Goal: Task Accomplishment & Management: Use online tool/utility

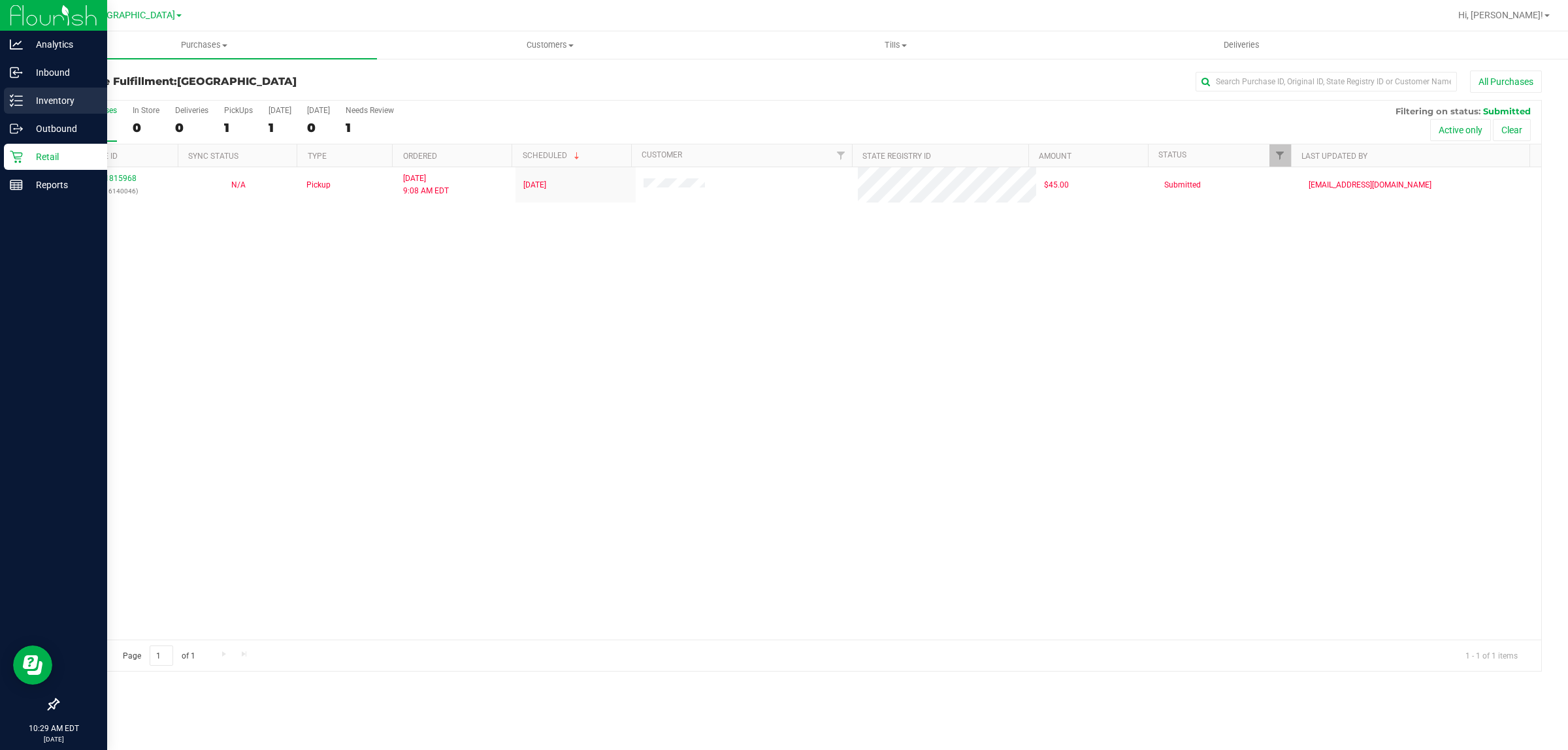
click at [43, 97] on p "Inventory" at bounding box center [61, 100] width 78 height 16
click at [22, 101] on p "Inventory" at bounding box center [61, 100] width 78 height 16
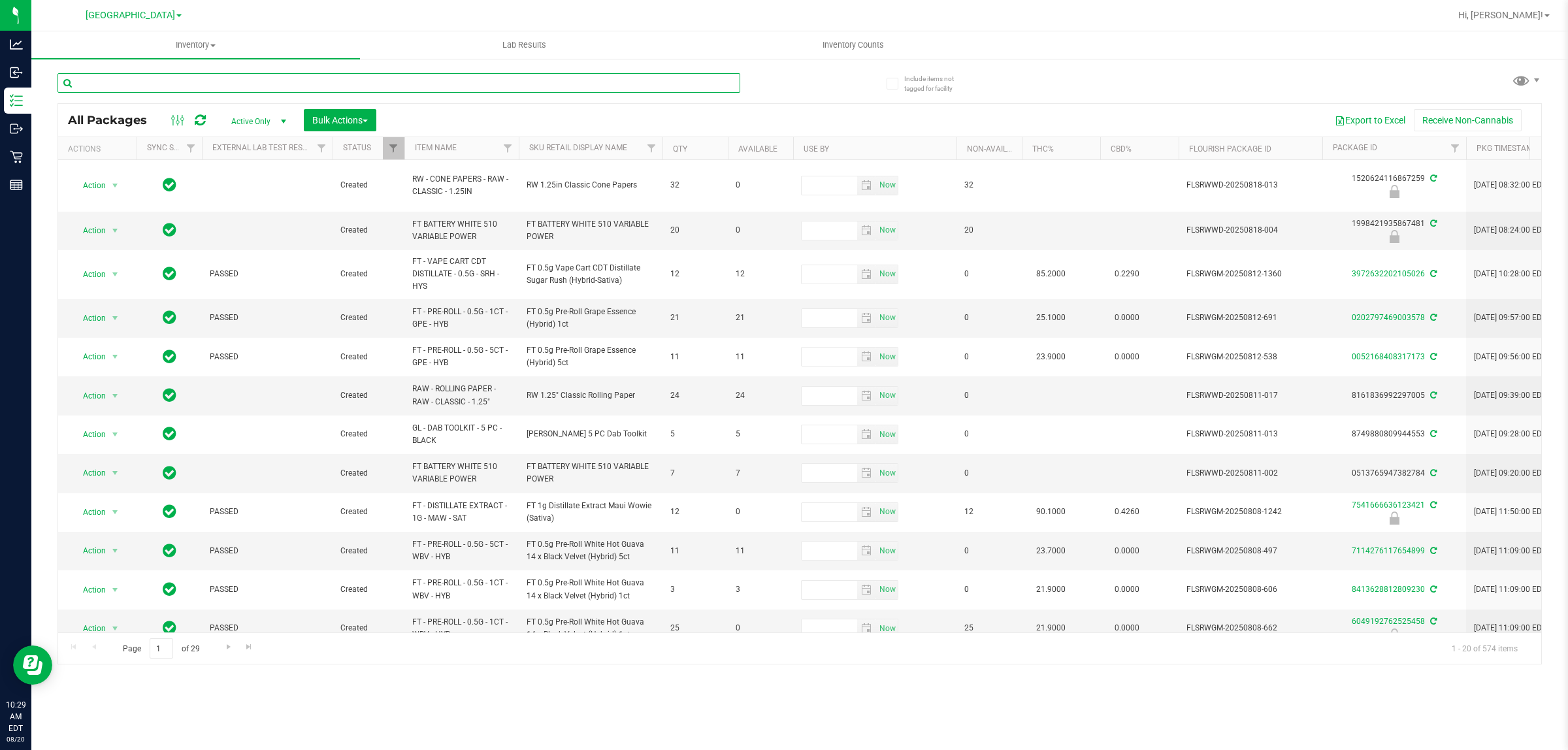
click at [129, 86] on input "text" at bounding box center [399, 83] width 683 height 20
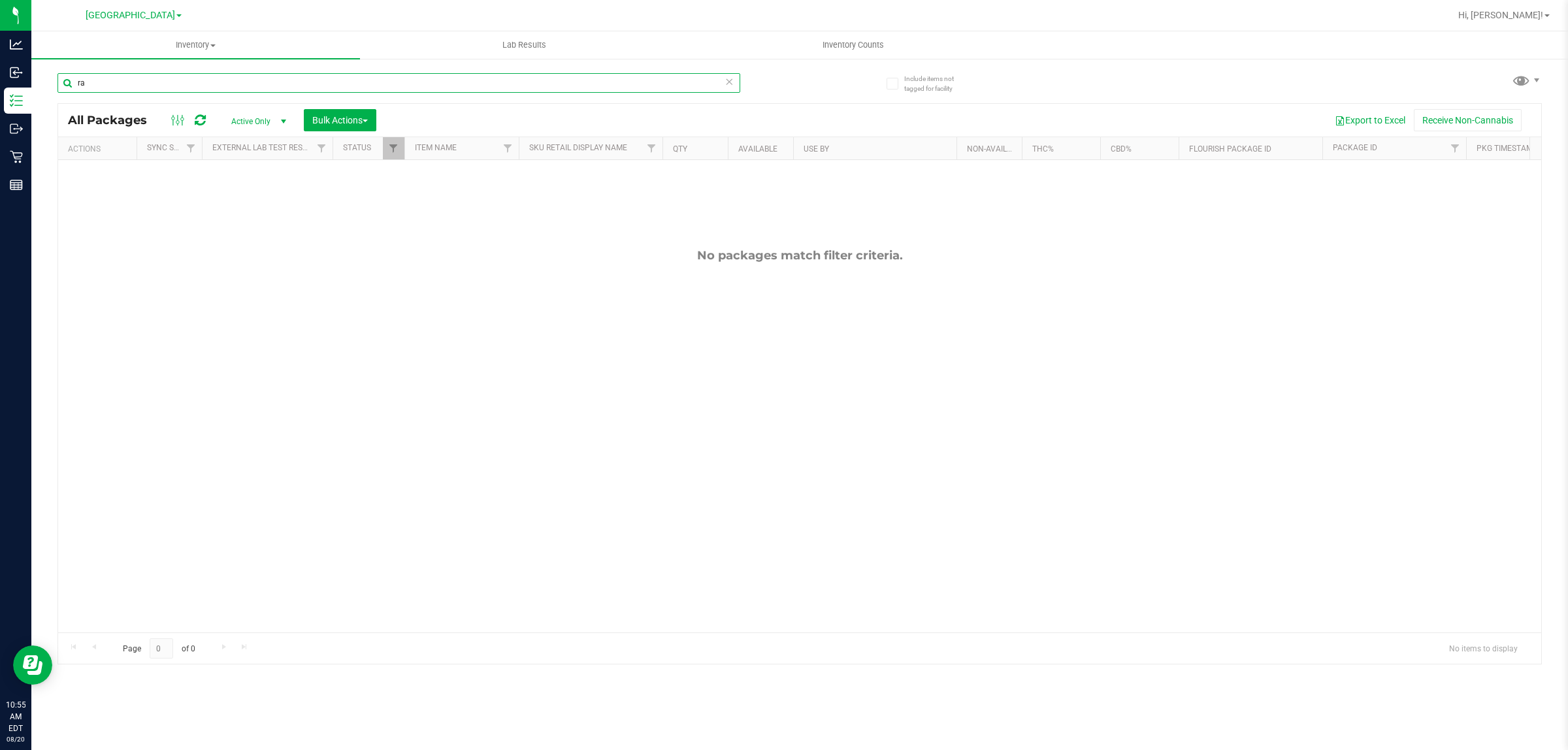
type input "r"
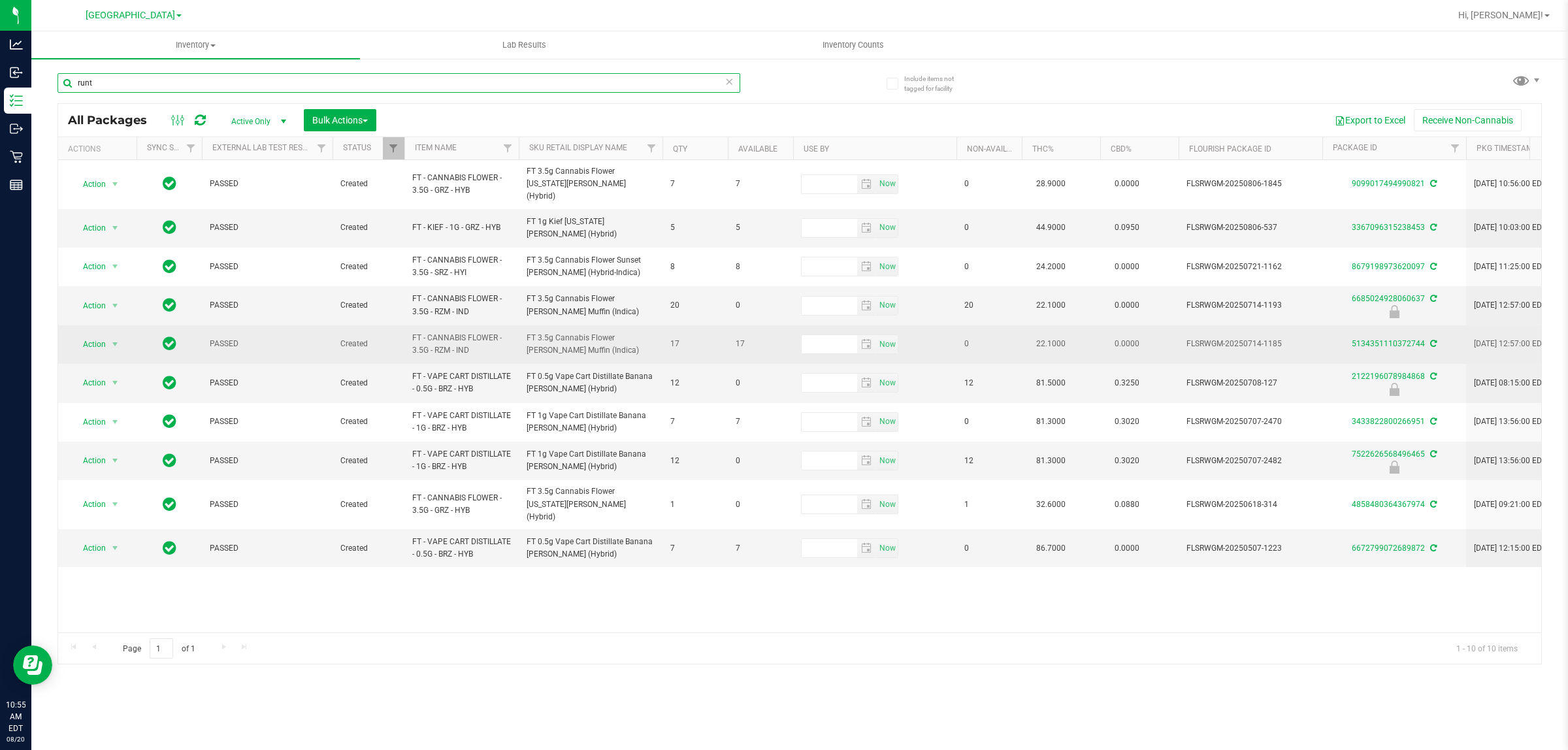
type input "runt"
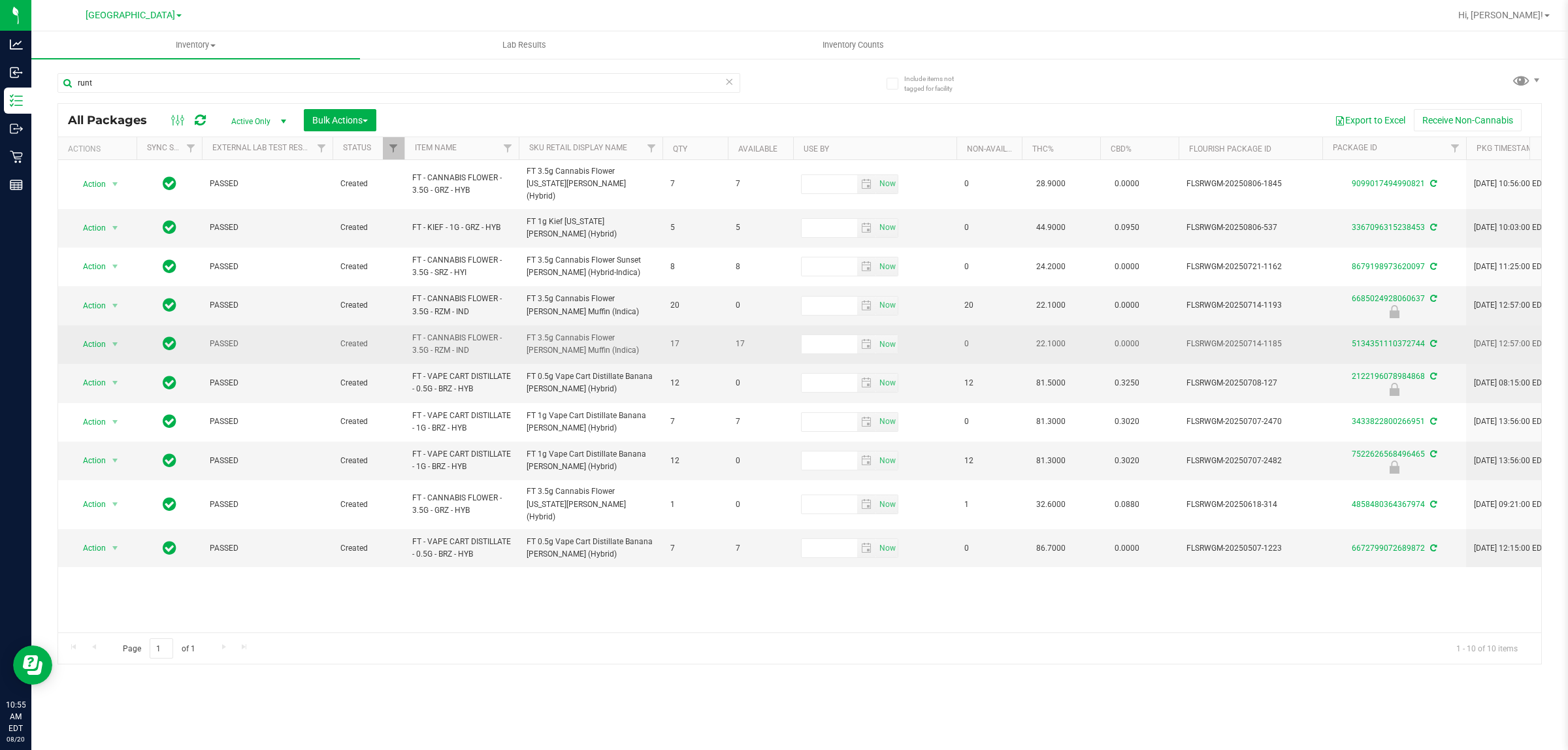
click at [431, 334] on span "FT - CANNABIS FLOWER - 3.5G - RZM - IND" at bounding box center [462, 343] width 99 height 24
click at [97, 336] on span "Action" at bounding box center [89, 344] width 35 height 19
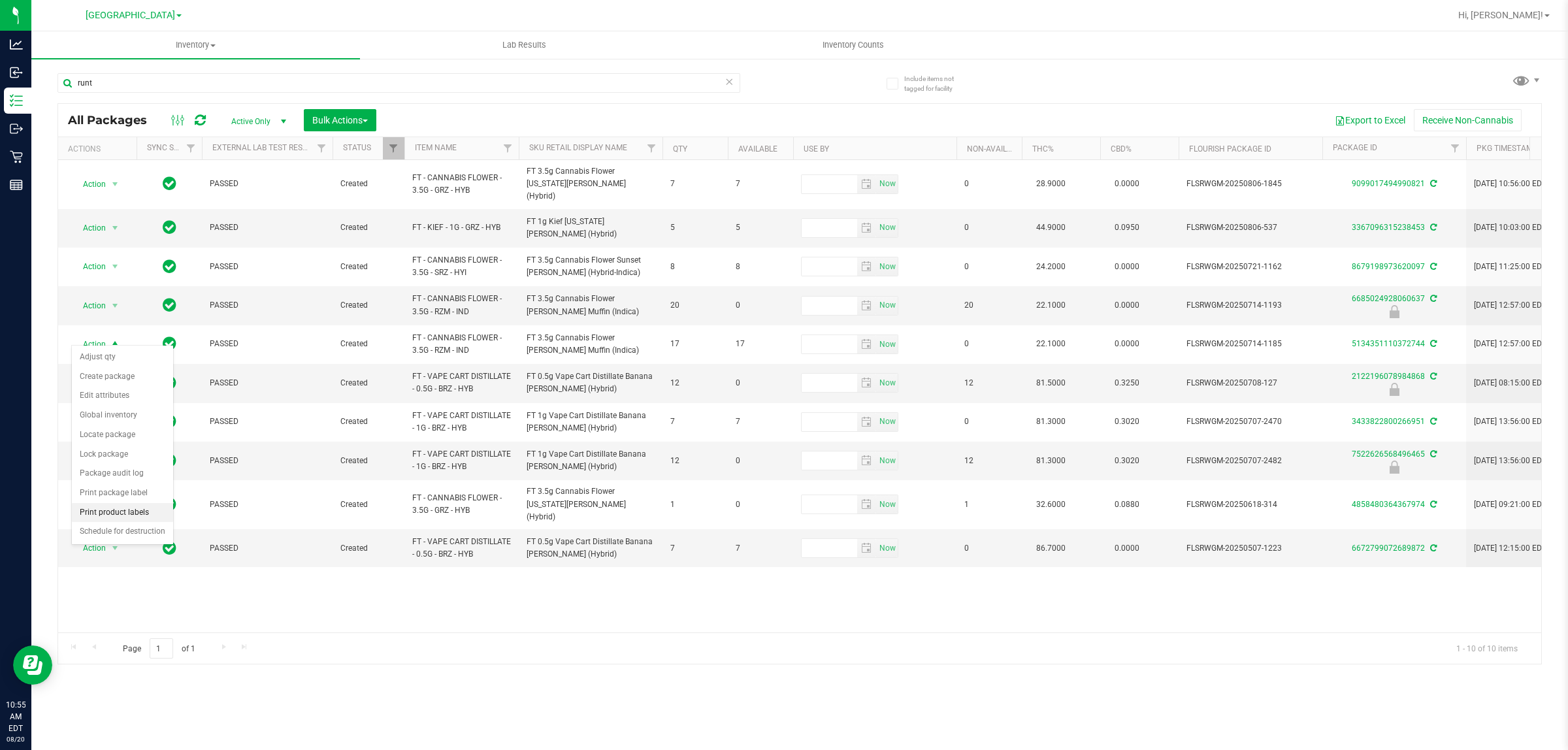
click at [116, 516] on li "Print product labels" at bounding box center [123, 513] width 101 height 20
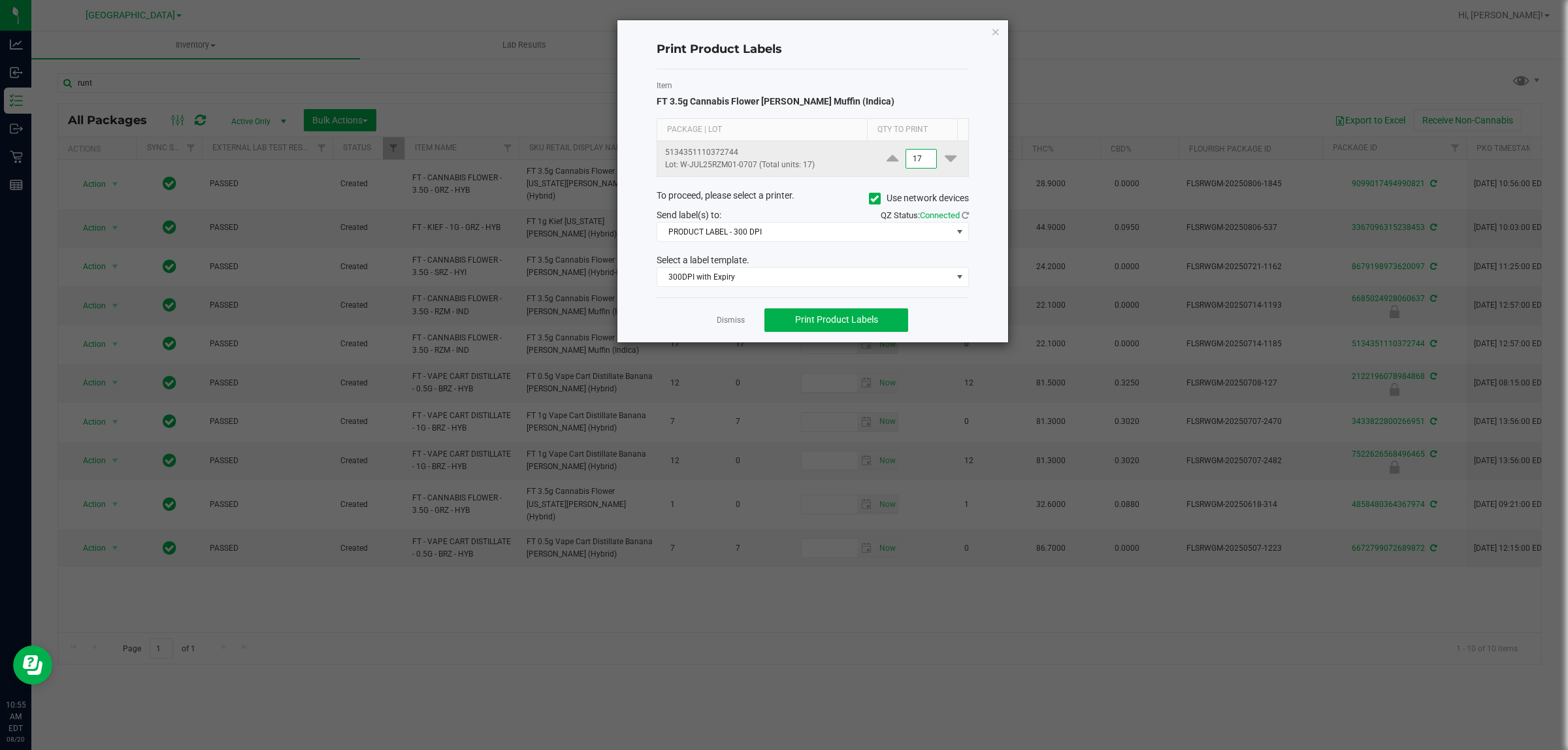
click at [916, 164] on input "17" at bounding box center [921, 158] width 30 height 19
type input "1"
click at [720, 282] on span "300DPI with Expiry" at bounding box center [805, 277] width 295 height 19
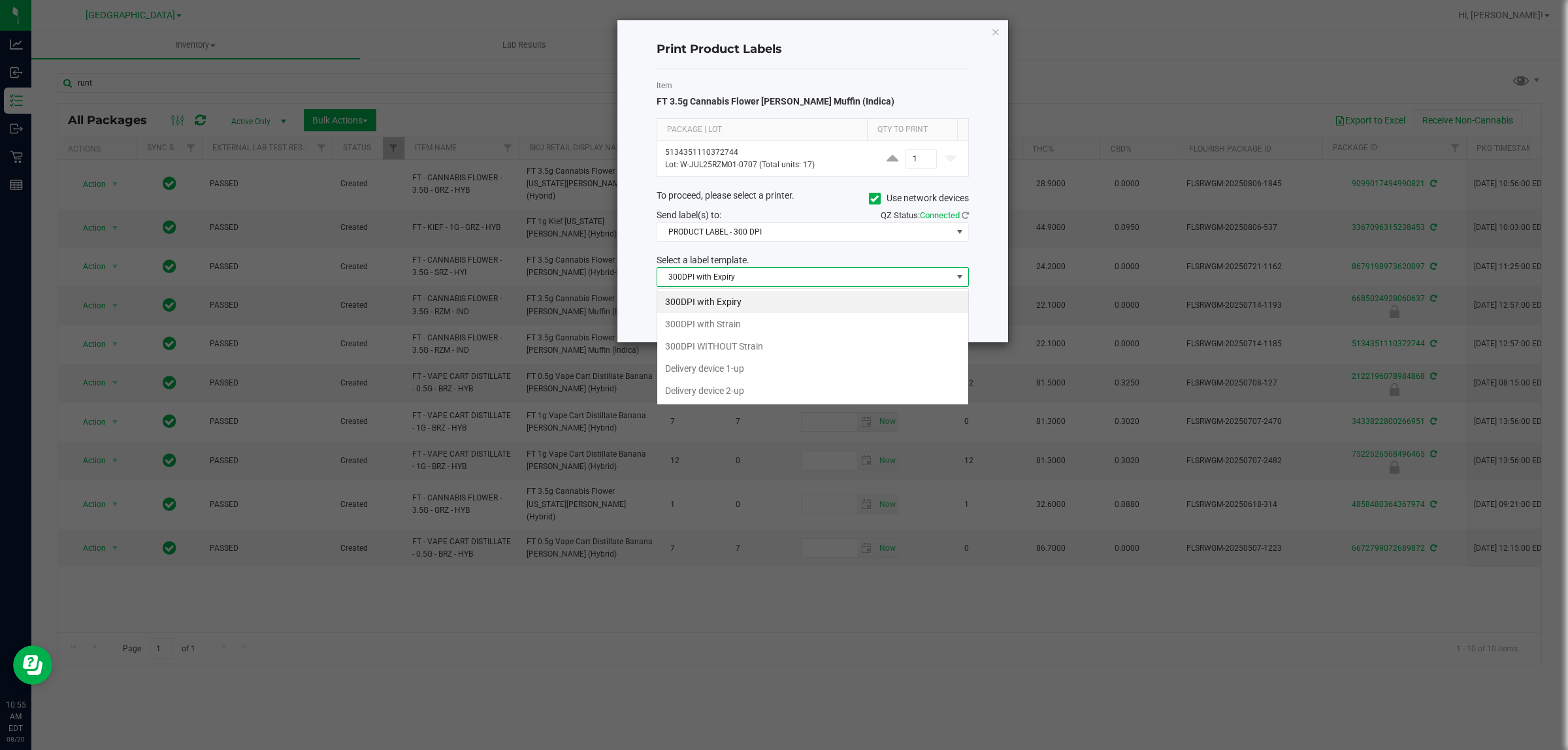
scroll to position [20, 311]
click at [726, 334] on li "300DPI with Strain" at bounding box center [813, 324] width 311 height 22
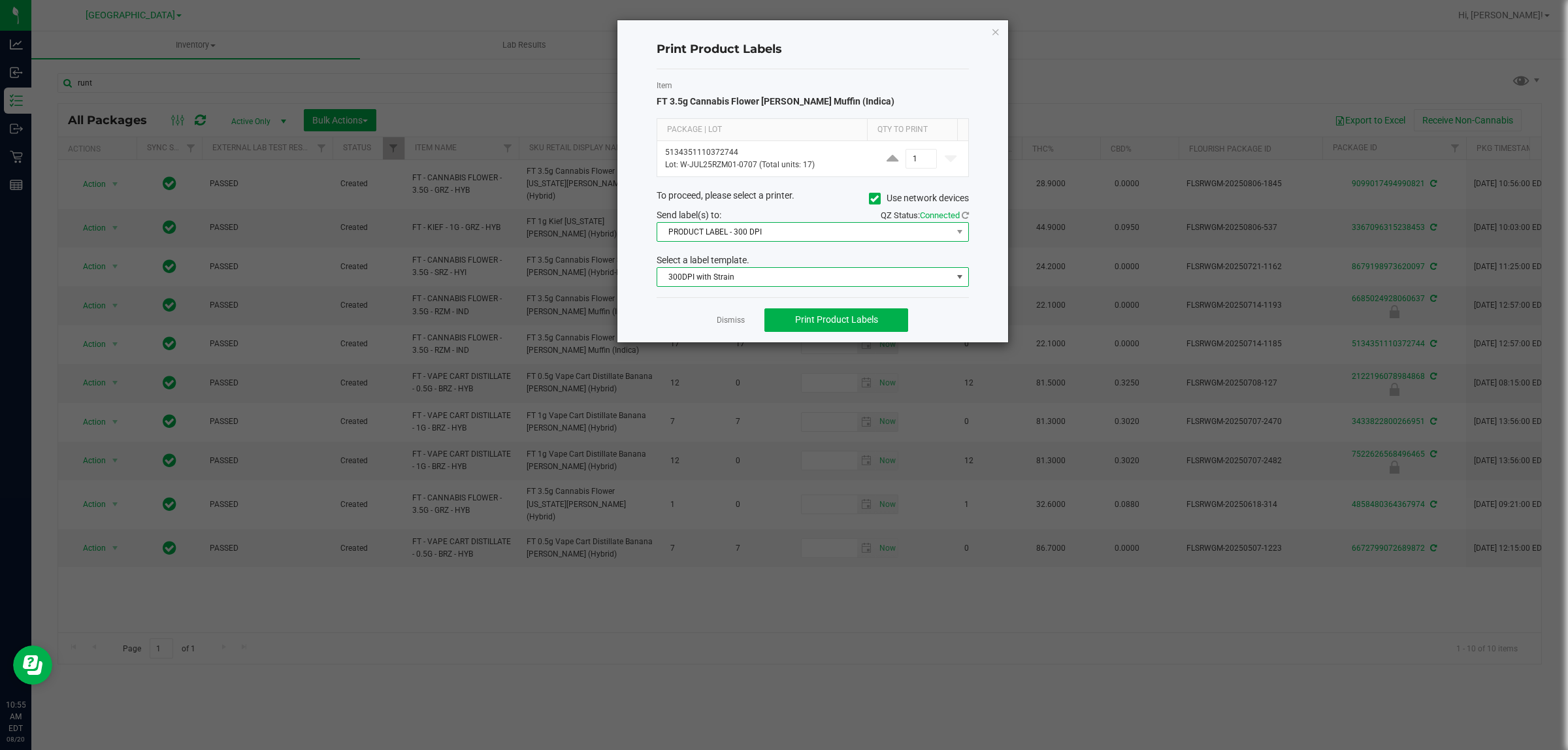
click at [758, 236] on span "PRODUCT LABEL - 300 DPI" at bounding box center [805, 231] width 295 height 19
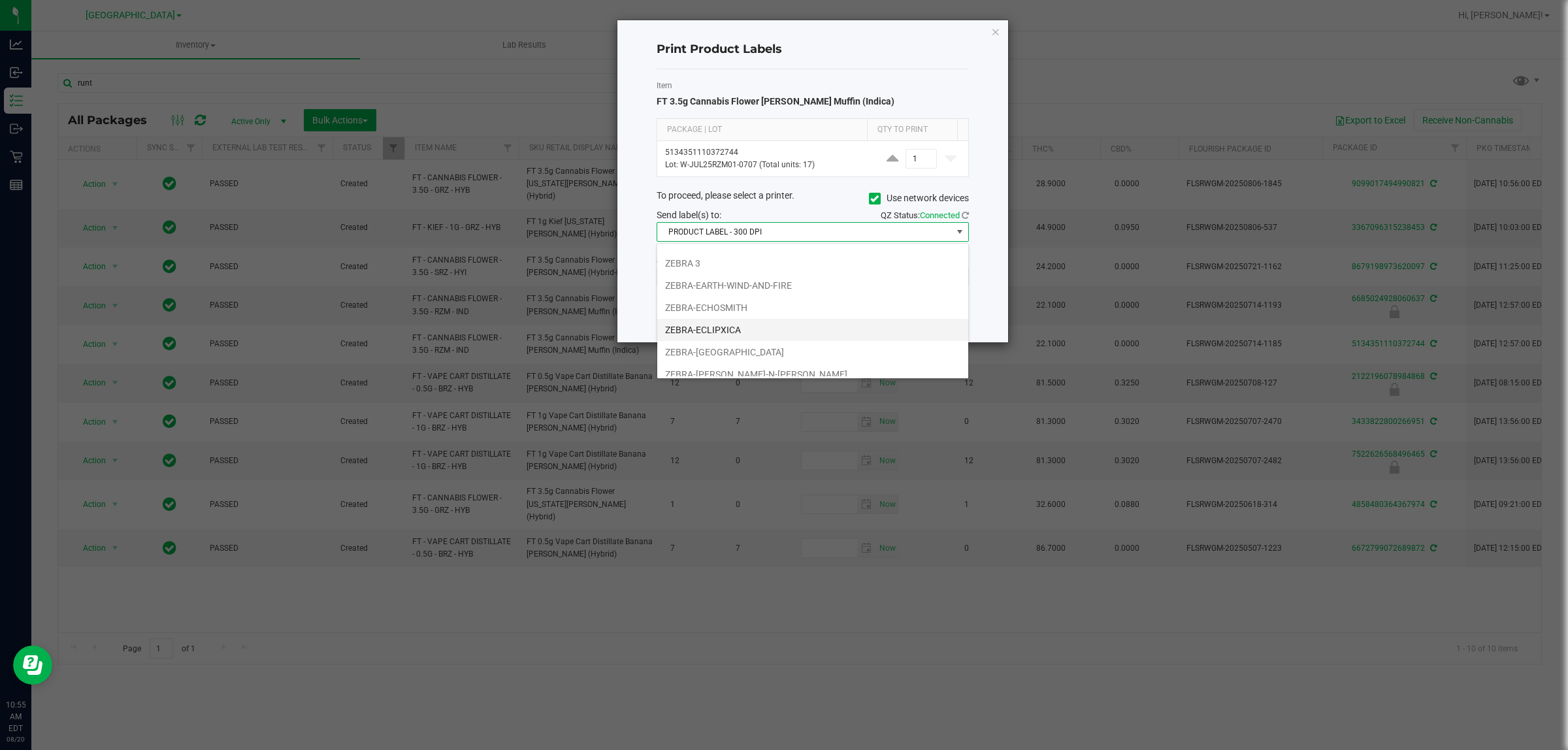
scroll to position [50, 0]
click at [737, 340] on li "ZEBRA-[GEOGRAPHIC_DATA]" at bounding box center [813, 342] width 311 height 22
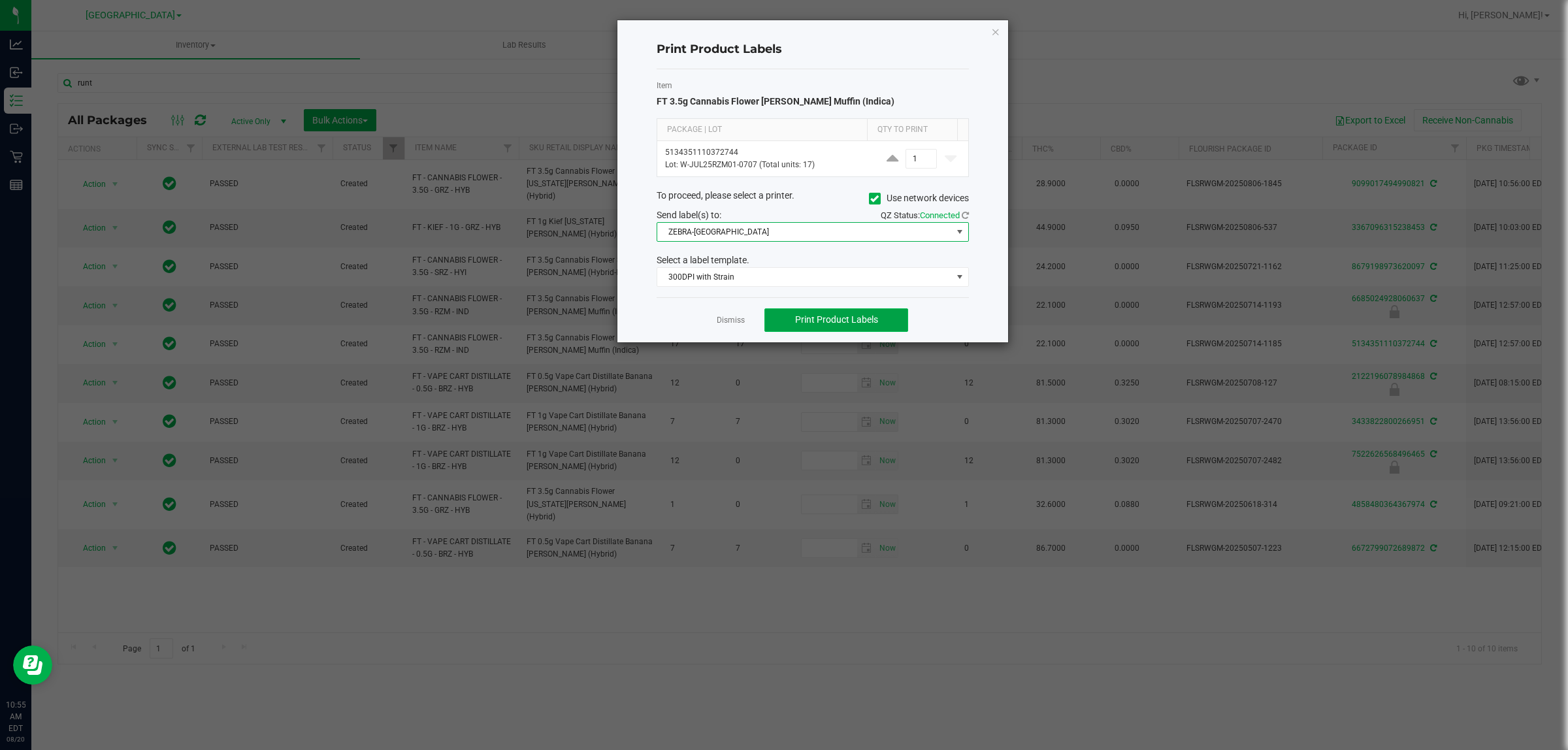
click at [854, 321] on span "Print Product Labels" at bounding box center [836, 319] width 83 height 11
click at [737, 325] on link "Dismiss" at bounding box center [731, 320] width 28 height 11
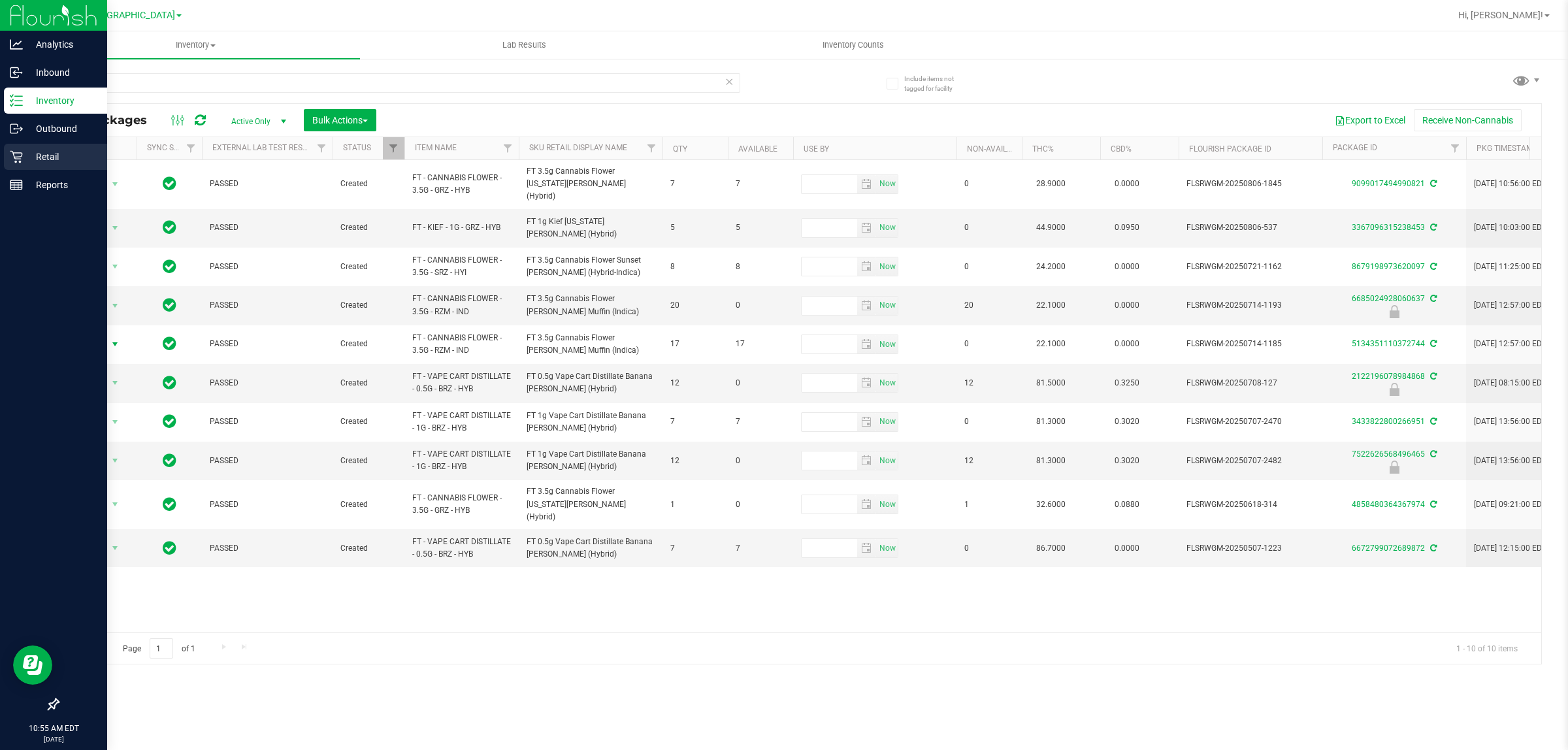
click at [17, 157] on icon at bounding box center [16, 157] width 13 height 13
